Goal: Information Seeking & Learning: Learn about a topic

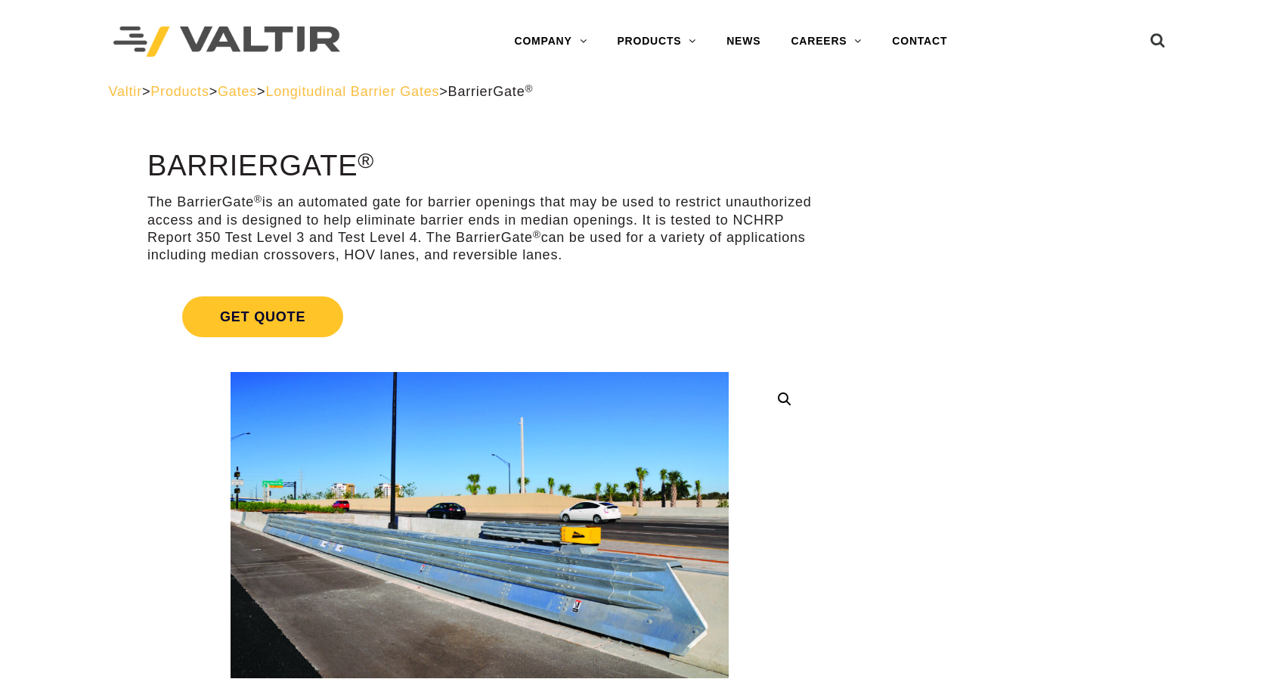
click at [632, 259] on p "The BarrierGate ® is an automated gate for barrier openings that may be used to…" at bounding box center [479, 228] width 664 height 71
click at [574, 231] on p "The BarrierGate ® is an automated gate for barrier openings that may be used to…" at bounding box center [479, 228] width 664 height 71
click at [688, 252] on p "The BarrierGate ® is an automated gate for barrier openings that may be used to…" at bounding box center [479, 228] width 664 height 71
drag, startPoint x: 660, startPoint y: 255, endPoint x: 148, endPoint y: 203, distance: 514.3
click at [148, 203] on p "The BarrierGate ® is an automated gate for barrier openings that may be used to…" at bounding box center [479, 228] width 664 height 71
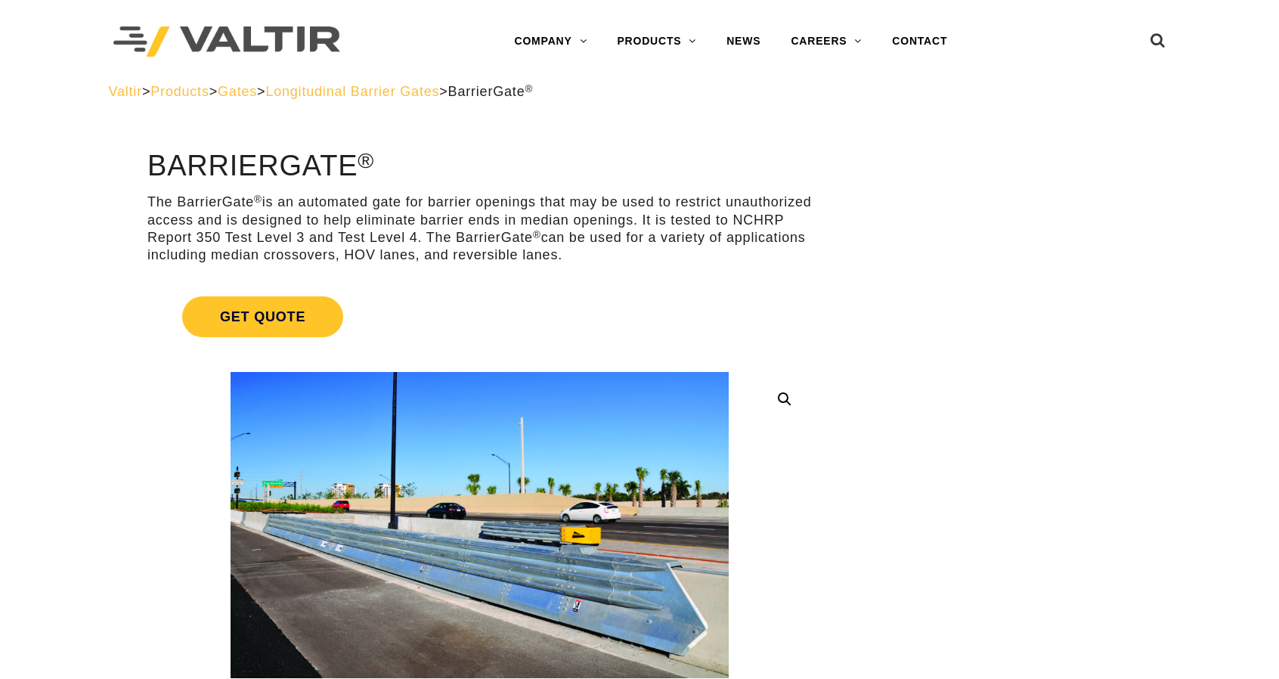
click at [148, 203] on p "The BarrierGate ® is an automated gate for barrier openings that may be used to…" at bounding box center [479, 228] width 664 height 71
click at [151, 197] on p "The BarrierGate ® is an automated gate for barrier openings that may be used to…" at bounding box center [479, 228] width 664 height 71
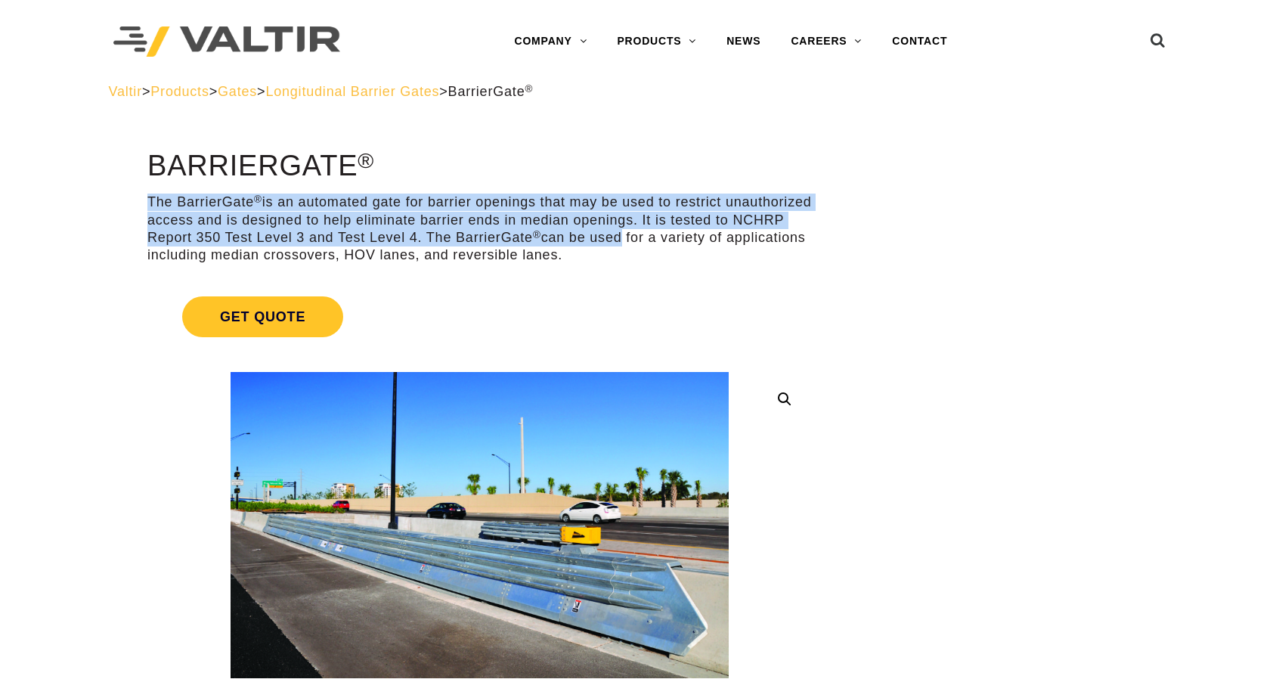
drag, startPoint x: 149, startPoint y: 200, endPoint x: 690, endPoint y: 242, distance: 542.7
click at [690, 242] on p "The BarrierGate ® is an automated gate for barrier openings that may be used to…" at bounding box center [479, 228] width 664 height 71
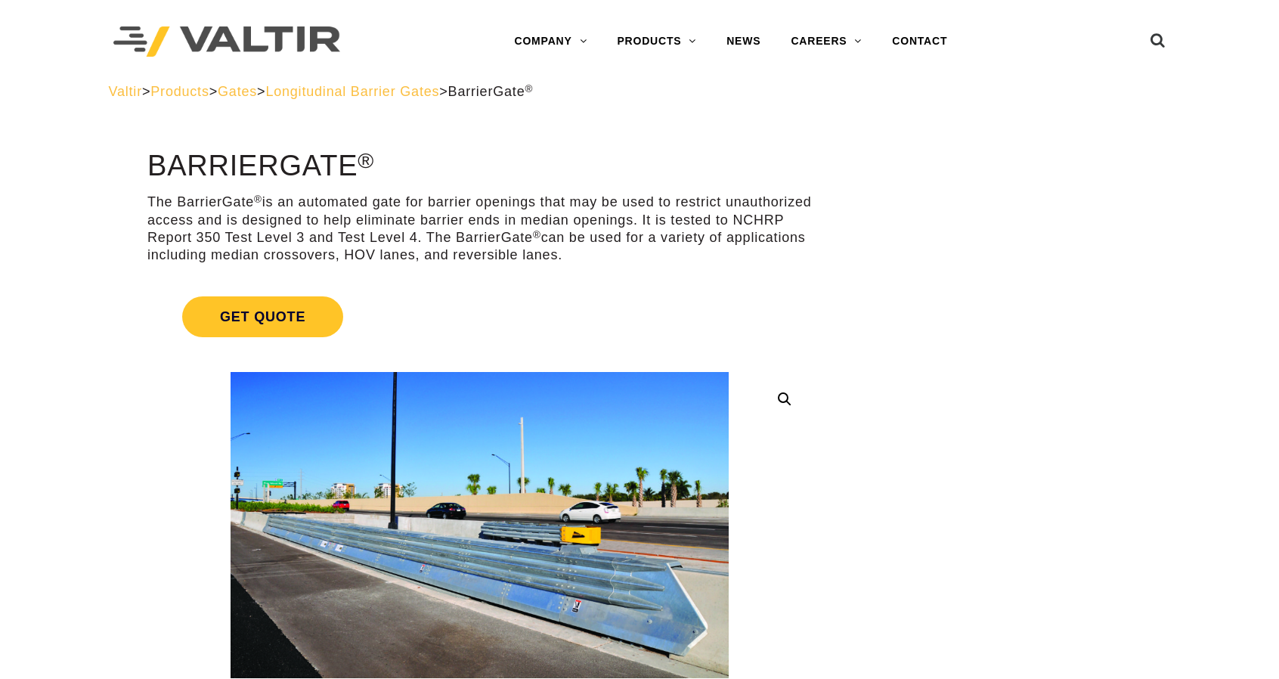
click at [676, 256] on p "The BarrierGate ® is an automated gate for barrier openings that may be used to…" at bounding box center [479, 228] width 664 height 71
drag, startPoint x: 662, startPoint y: 251, endPoint x: 139, endPoint y: 193, distance: 526.2
click at [177, 200] on p "The BarrierGate ® is an automated gate for barrier openings that may be used to…" at bounding box center [479, 228] width 664 height 71
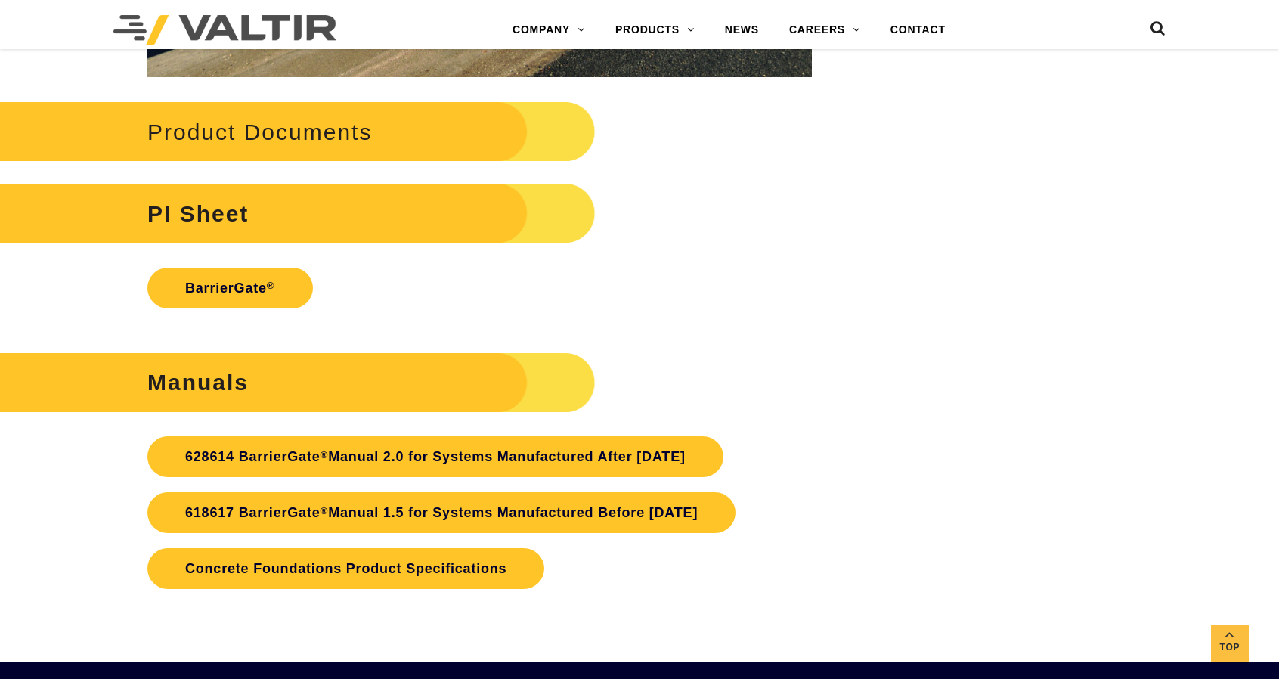
scroll to position [3174, 0]
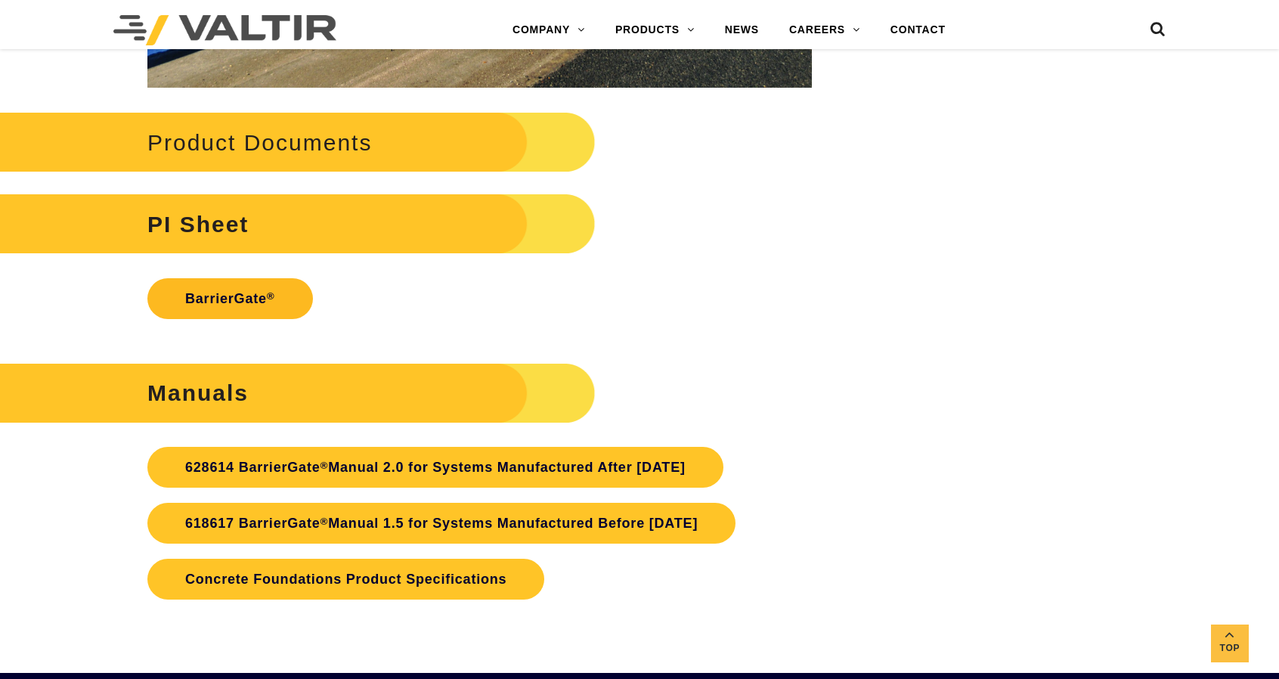
click at [243, 296] on link "BarrierGate ®" at bounding box center [230, 298] width 166 height 41
